Goal: Browse casually

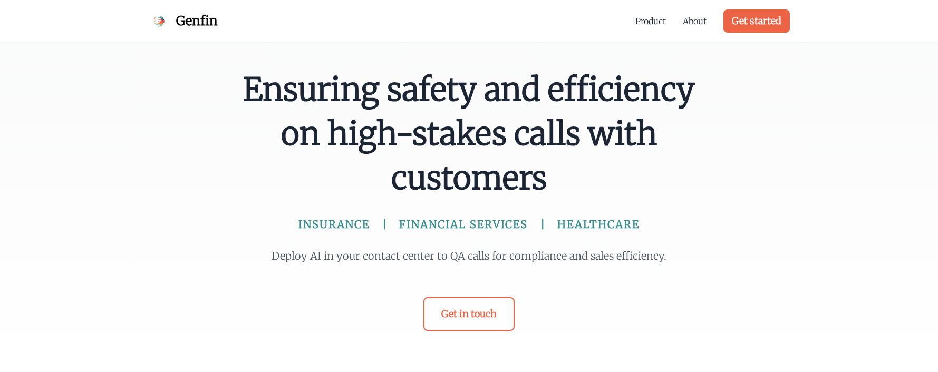
click at [462, 167] on span "Ensuring safety and efficiency on high-stakes calls with customers" at bounding box center [468, 133] width 455 height 133
drag, startPoint x: 542, startPoint y: 180, endPoint x: 442, endPoint y: 112, distance: 120.9
click at [442, 112] on span "Ensuring safety and efficiency on high-stakes calls with customers" at bounding box center [468, 133] width 455 height 133
click at [487, 138] on span "Ensuring safety and efficiency on high-stakes calls with customers" at bounding box center [468, 133] width 455 height 133
drag, startPoint x: 593, startPoint y: 185, endPoint x: 521, endPoint y: 120, distance: 97.4
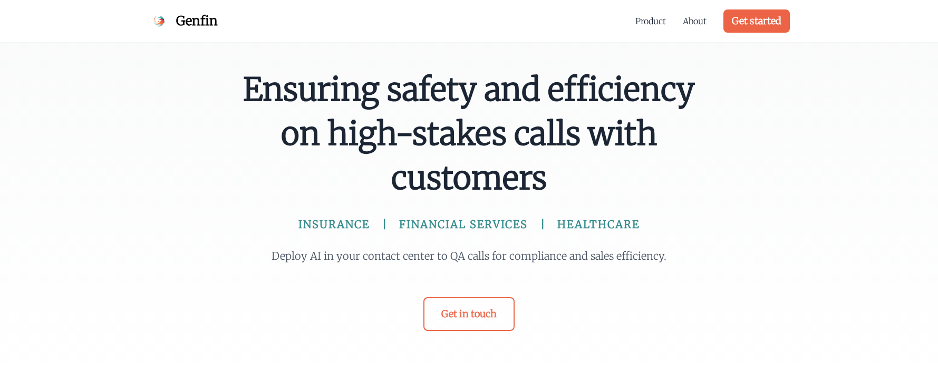
click at [464, 65] on div "Ensuring safety and efficiency on high-stakes calls with customers INSURANCE FI…" at bounding box center [469, 191] width 938 height 382
click at [555, 157] on span "Ensuring safety and efficiency on high-stakes calls with customers" at bounding box center [468, 133] width 455 height 133
drag, startPoint x: 634, startPoint y: 222, endPoint x: 462, endPoint y: 218, distance: 171.8
click at [462, 218] on div "INSURANCE | FINANCIAL SERVICES | HEALTHCARE" at bounding box center [468, 224] width 455 height 15
click at [723, 259] on div "Ensuring safety and efficiency on high-stakes calls with customers INSURANCE FI…" at bounding box center [469, 191] width 938 height 382
